Goal: Transaction & Acquisition: Purchase product/service

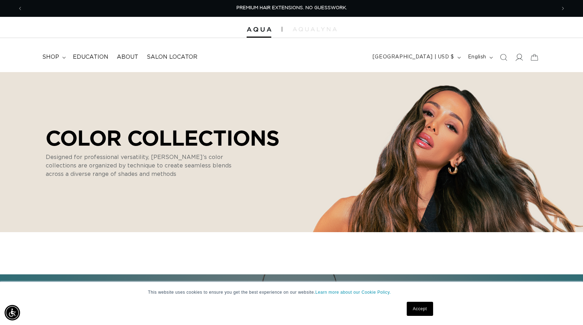
click at [522, 59] on icon at bounding box center [518, 56] width 7 height 7
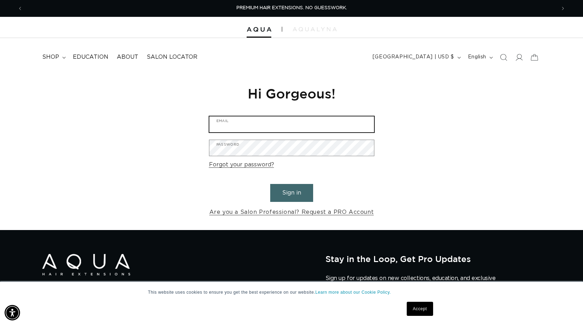
type input "damnitadriana@gmail.com"
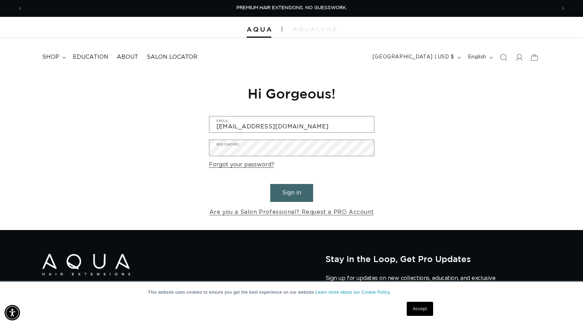
click at [292, 193] on button "Sign in" at bounding box center [291, 193] width 43 height 18
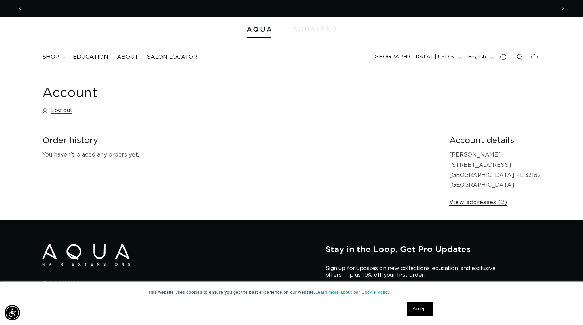
click at [491, 206] on link "View addresses (2)" at bounding box center [478, 202] width 58 height 10
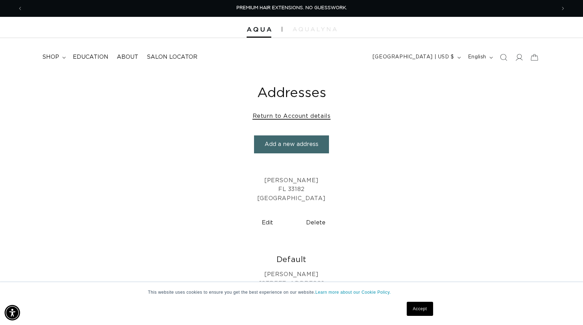
click at [314, 116] on link "Return to Account details" at bounding box center [291, 116] width 78 height 10
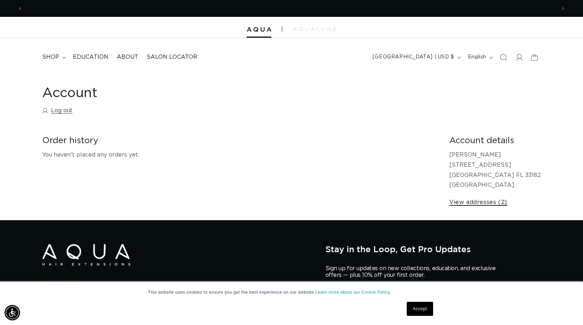
scroll to position [0, 533]
click at [506, 204] on link "View addresses (2)" at bounding box center [478, 202] width 58 height 10
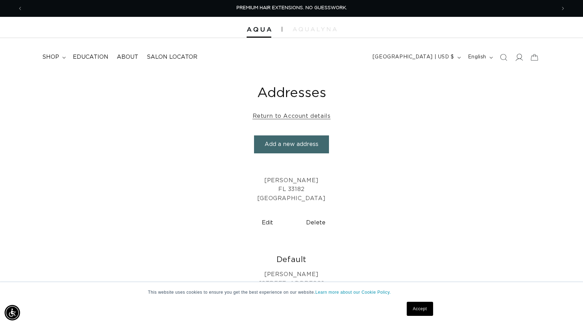
click at [517, 59] on icon at bounding box center [518, 57] width 7 height 7
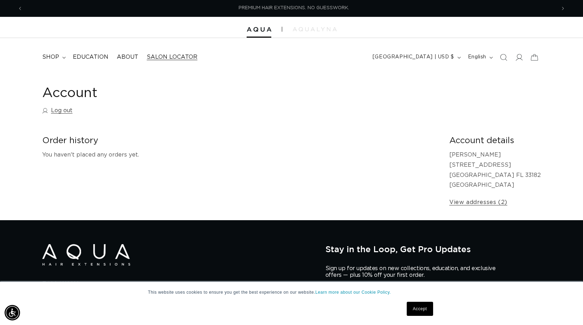
scroll to position [0, 533]
click at [321, 31] on img at bounding box center [314, 29] width 44 height 4
click at [52, 57] on span "shop" at bounding box center [50, 56] width 17 height 7
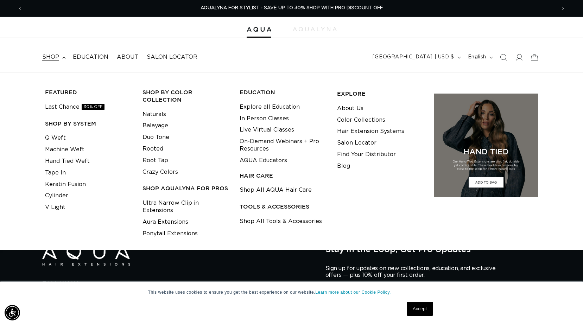
click at [63, 175] on link "Tape In" at bounding box center [55, 173] width 21 height 12
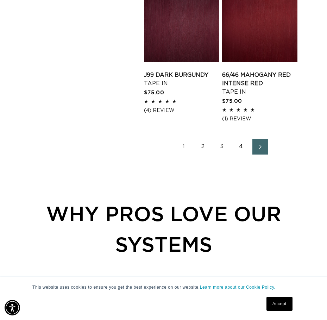
click at [201, 148] on link "2" at bounding box center [202, 146] width 15 height 15
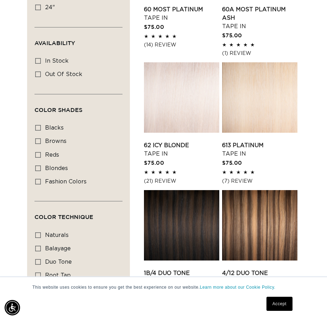
scroll to position [246, 0]
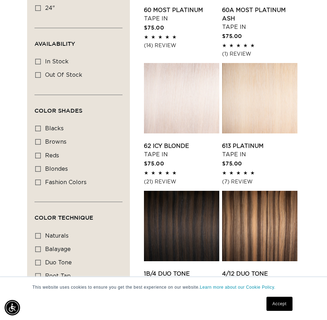
click at [183, 142] on link "62 Icy Blonde Tape In" at bounding box center [181, 150] width 75 height 17
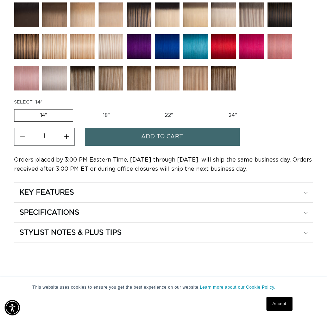
scroll to position [0, 579]
click at [106, 111] on label "18" Variant sold out or unavailable" at bounding box center [106, 115] width 58 height 12
click at [77, 108] on input "18" Variant sold out or unavailable" at bounding box center [77, 108] width 0 height 0
radio input "true"
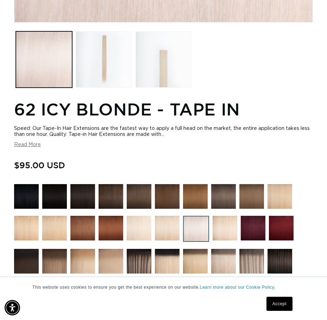
scroll to position [0, 289]
click at [35, 145] on button "Read More" at bounding box center [27, 145] width 27 height 6
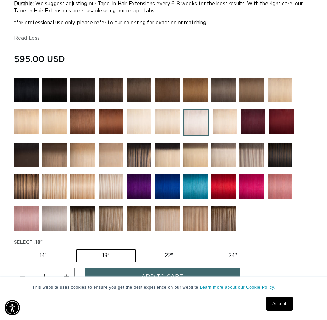
scroll to position [387, 0]
